Goal: Navigation & Orientation: Find specific page/section

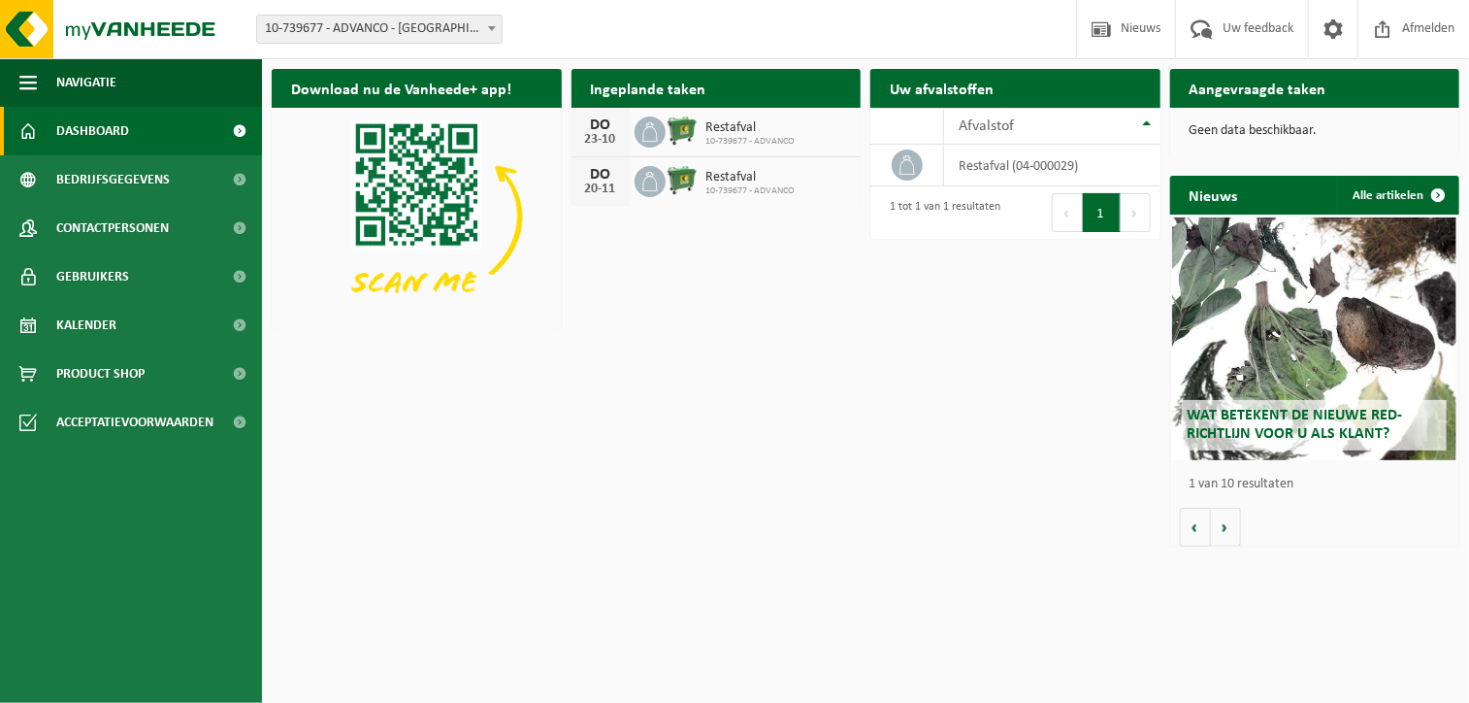
click at [90, 131] on span "Dashboard" at bounding box center [92, 131] width 73 height 49
click at [118, 283] on span "Gebruikers" at bounding box center [92, 276] width 73 height 49
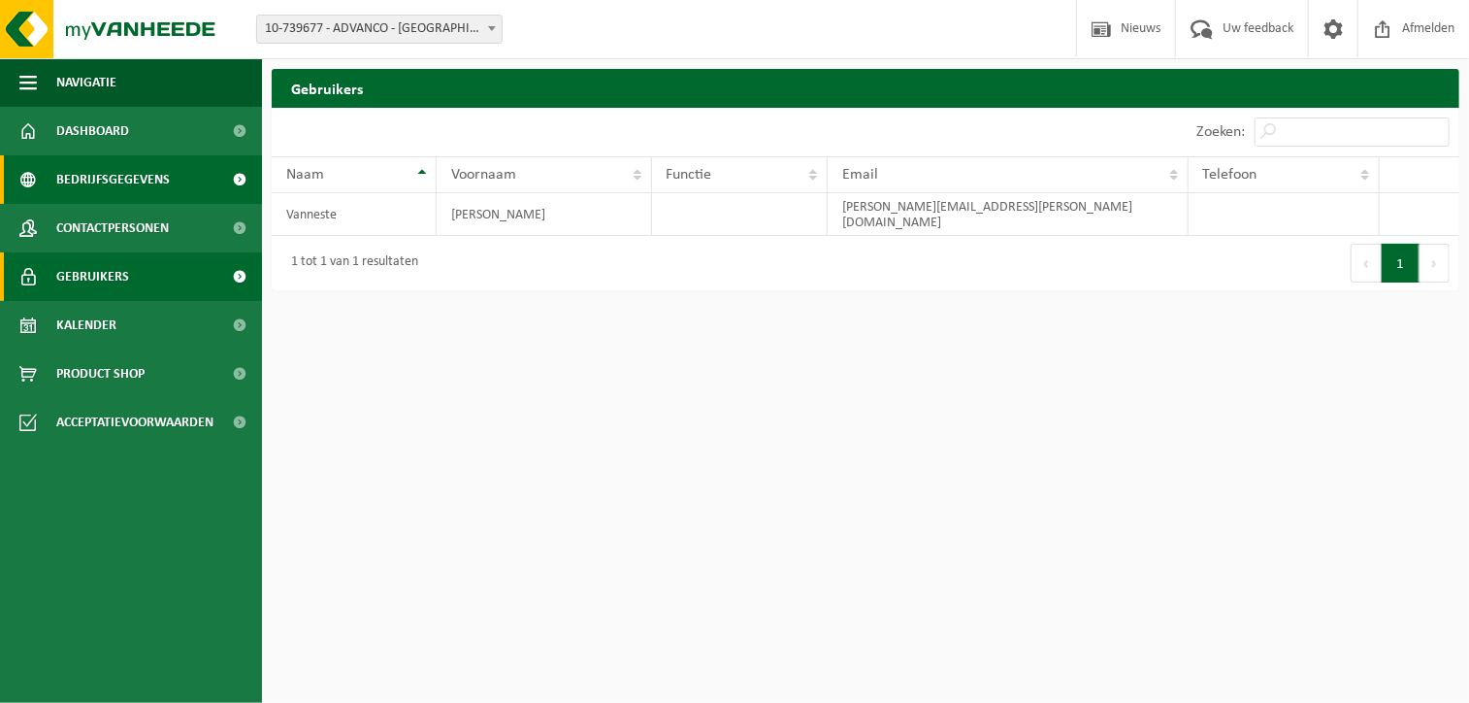
click at [124, 179] on span "Bedrijfsgegevens" at bounding box center [113, 179] width 114 height 49
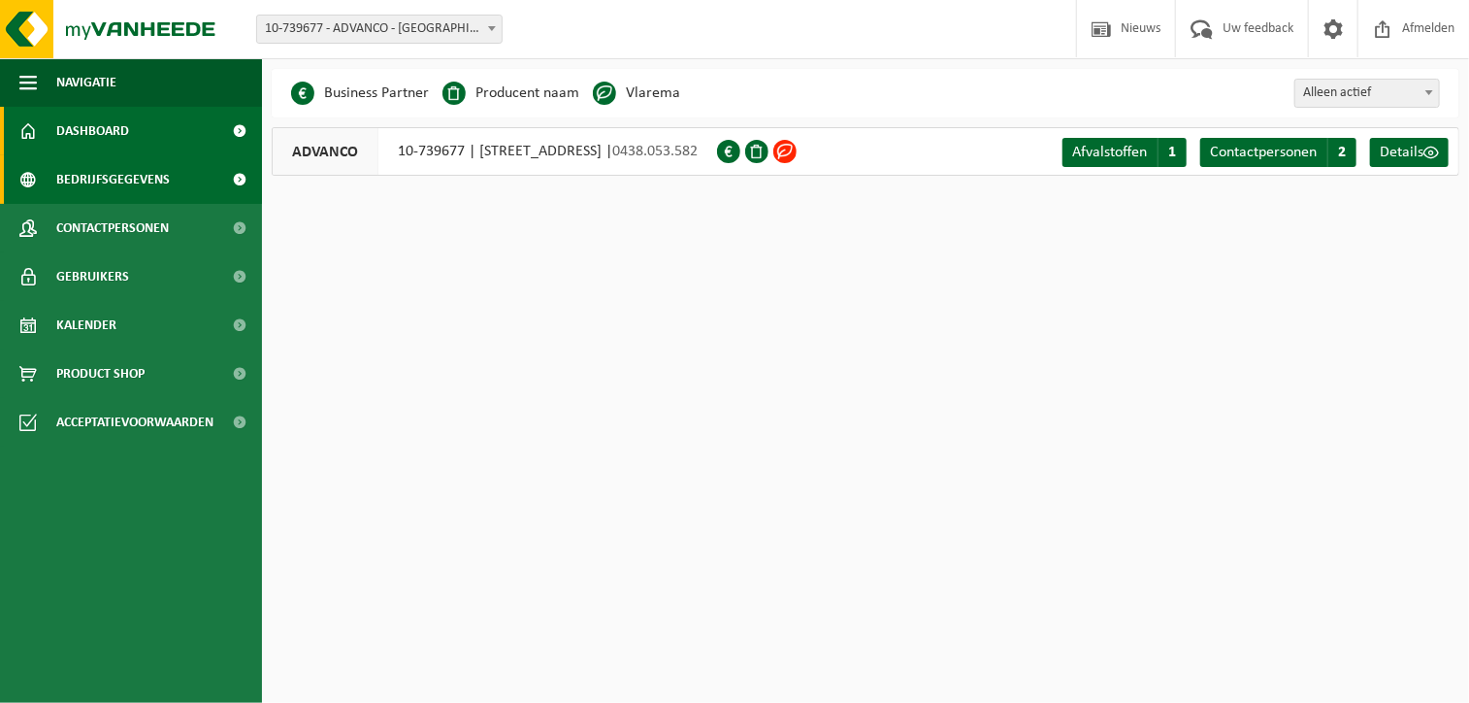
click at [85, 130] on span "Dashboard" at bounding box center [92, 131] width 73 height 49
